Goal: Transaction & Acquisition: Purchase product/service

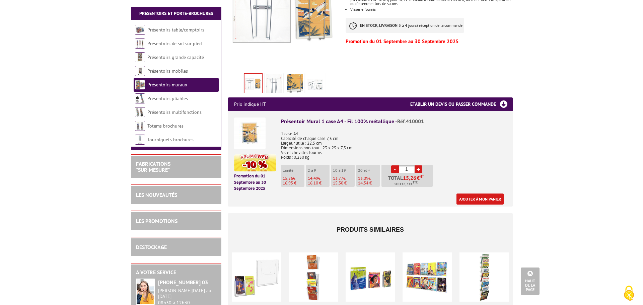
scroll to position [178, 0]
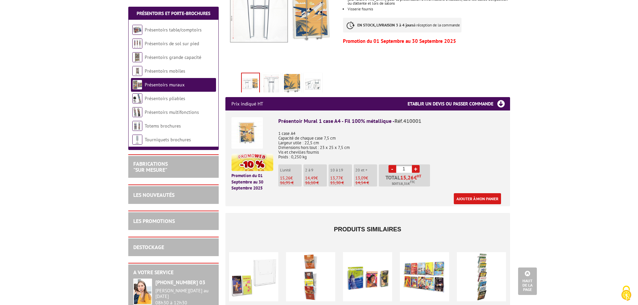
drag, startPoint x: 409, startPoint y: 159, endPoint x: 402, endPoint y: 159, distance: 6.7
click at [402, 165] on input "1" at bounding box center [404, 169] width 16 height 8
type input "80"
click at [477, 193] on link "Ajouter à mon panier" at bounding box center [477, 198] width 47 height 11
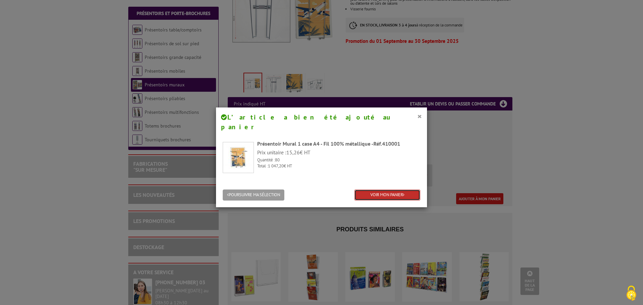
click at [378, 190] on link "VOIR MON PANIER" at bounding box center [387, 195] width 66 height 11
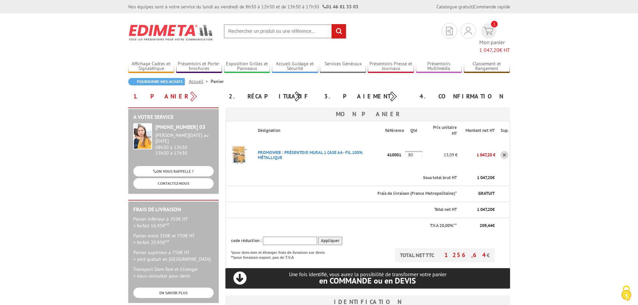
type input "contact@atelier1618.net"
click at [525, 148] on body "Nos équipes sont à votre service du lundi au vendredi de 8h30 à 12h30 et de 13h…" at bounding box center [319, 286] width 638 height 572
drag, startPoint x: 475, startPoint y: 200, endPoint x: 499, endPoint y: 205, distance: 25.0
click at [499, 205] on tr "Total net HT 1 047,20 €" at bounding box center [367, 210] width 284 height 16
click at [515, 200] on section "Poursuivre mes achats Accueil Panier 1. Panier 2. Récapitulatif 3. Paiement 4. …" at bounding box center [319, 245] width 392 height 335
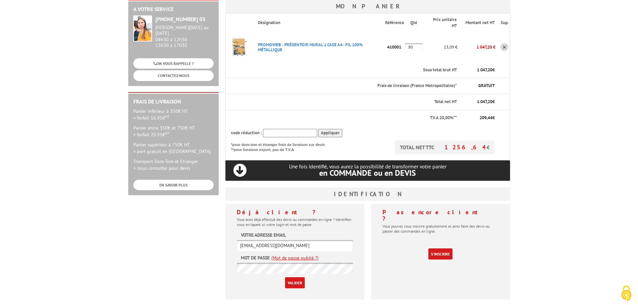
scroll to position [108, 0]
click at [299, 277] on input "Valider" at bounding box center [295, 282] width 20 height 11
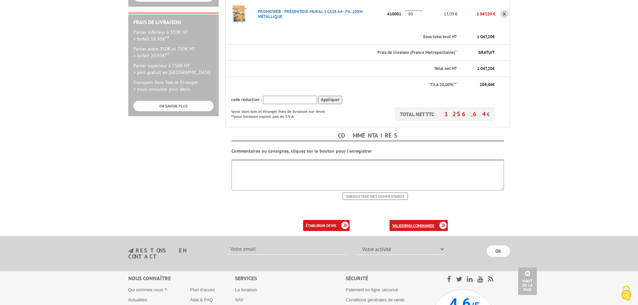
scroll to position [179, 0]
click at [415, 223] on b "ma commande" at bounding box center [421, 225] width 28 height 5
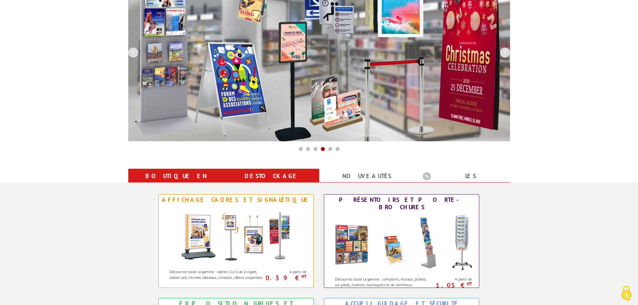
scroll to position [112, 0]
click at [280, 173] on link "Destockage" at bounding box center [271, 176] width 79 height 12
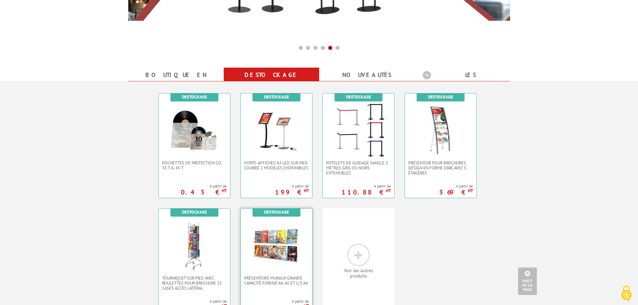
scroll to position [213, 0]
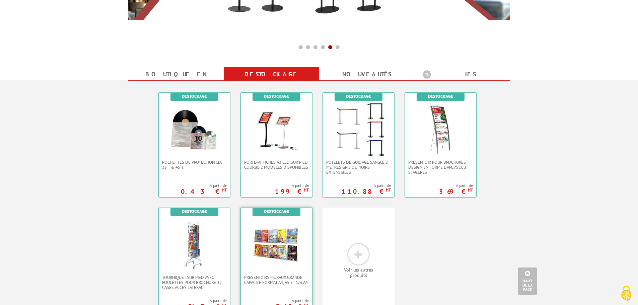
click at [267, 271] on img at bounding box center [277, 245] width 54 height 54
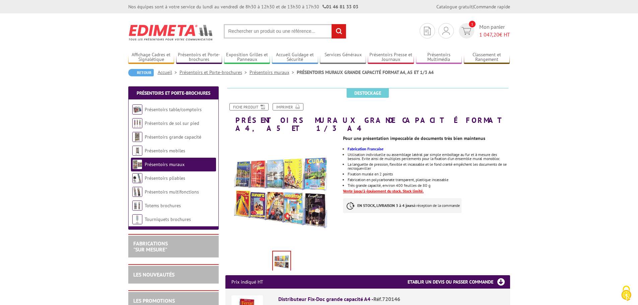
click at [272, 33] on input "text" at bounding box center [285, 31] width 123 height 14
type input "CALENDRIER"
click at [332, 24] on input "rechercher" at bounding box center [339, 31] width 14 height 14
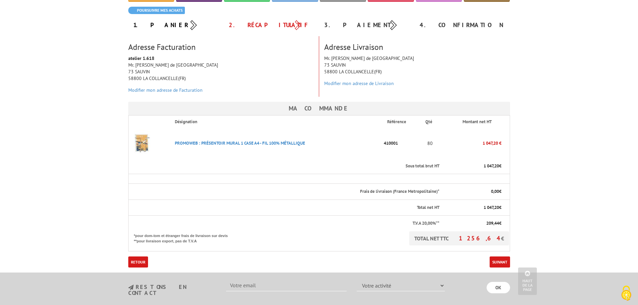
scroll to position [67, 0]
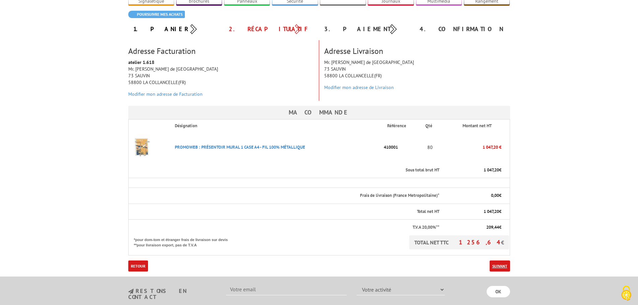
click at [501, 261] on link "Suivant" at bounding box center [500, 266] width 20 height 11
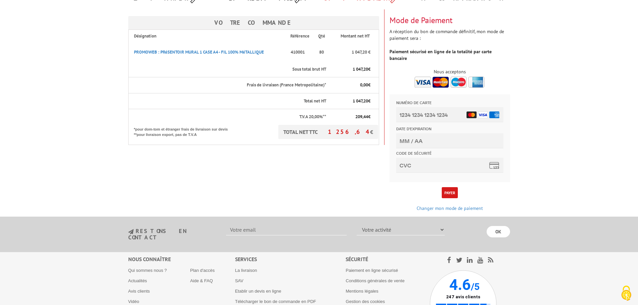
scroll to position [89, 0]
click at [426, 114] on input "Numéro de carte" at bounding box center [449, 114] width 107 height 15
type input "[CREDIT_CARD_NUMBER]"
type input "06/27"
type input "819"
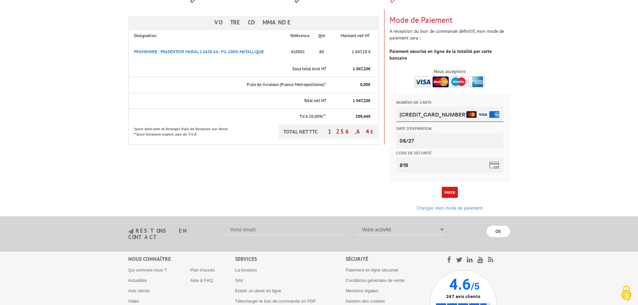
type input "[CREDIT_CARD_NUMBER]"
click at [449, 187] on button "Payer" at bounding box center [450, 192] width 16 height 11
